Goal: Task Accomplishment & Management: Manage account settings

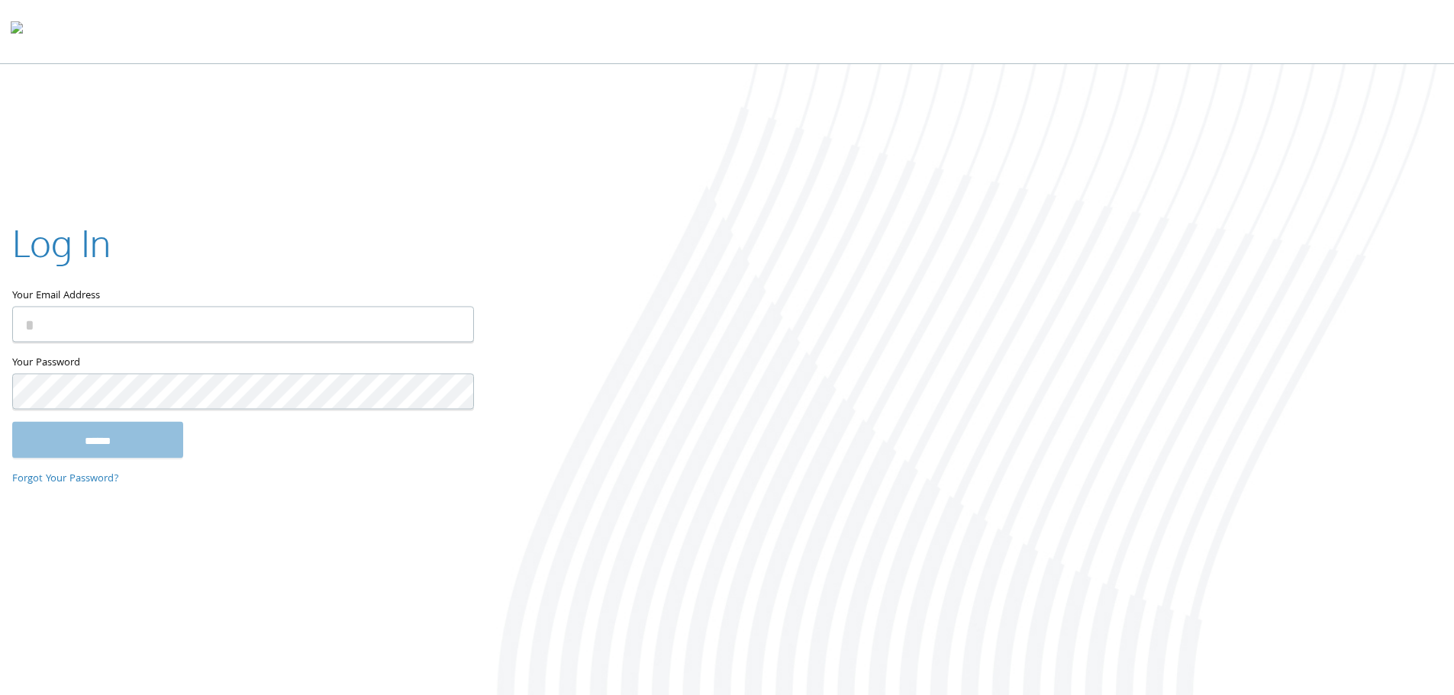
type input "**********"
click at [129, 432] on input "******" at bounding box center [97, 439] width 171 height 37
type input "**********"
click at [92, 434] on input "******" at bounding box center [97, 439] width 171 height 37
